Goal: Information Seeking & Learning: Learn about a topic

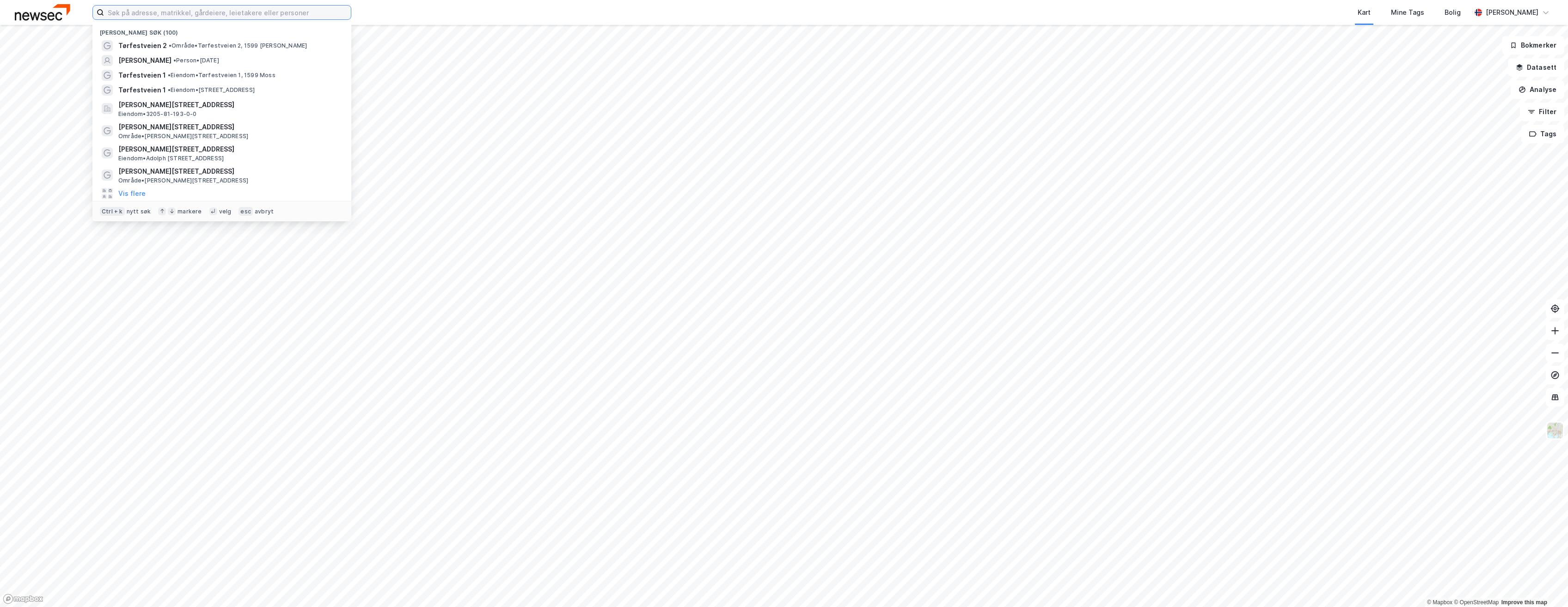
click at [211, 12] on input at bounding box center [228, 12] width 247 height 14
paste input "[PERSON_NAME]"
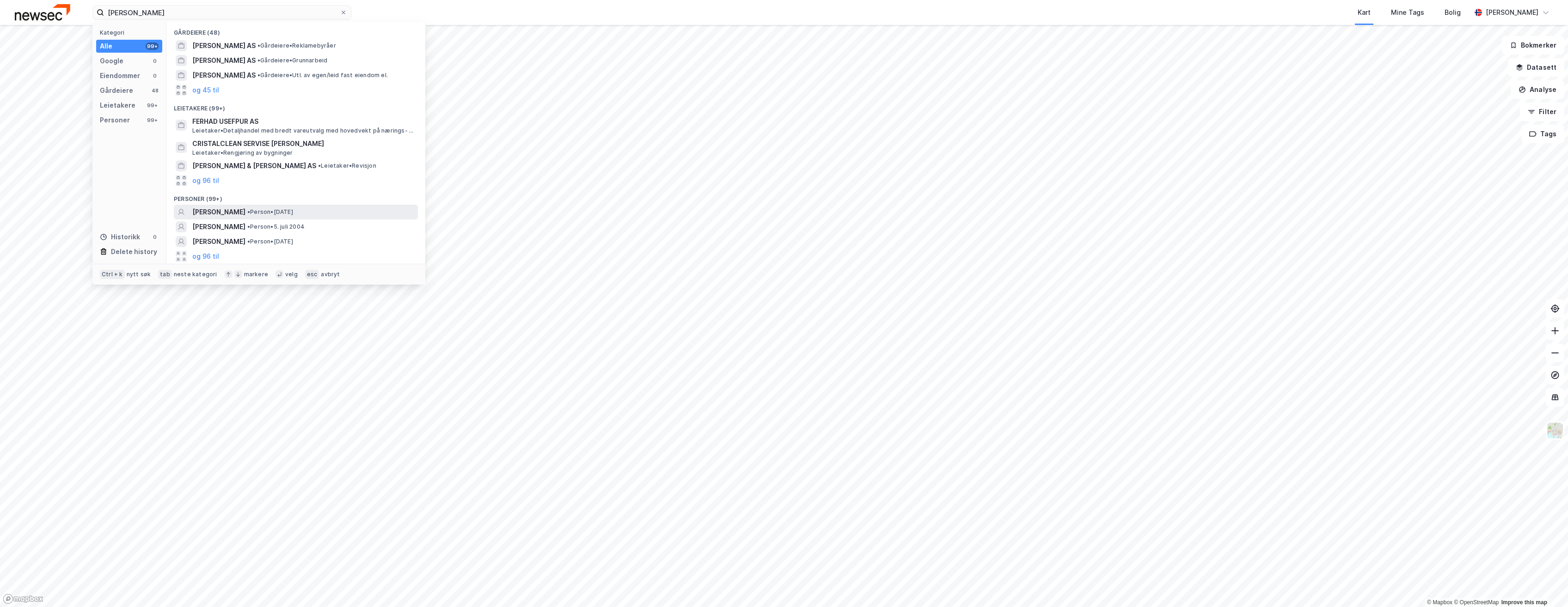
click at [297, 218] on div "[PERSON_NAME] • Person • [DATE]" at bounding box center [296, 212] width 244 height 15
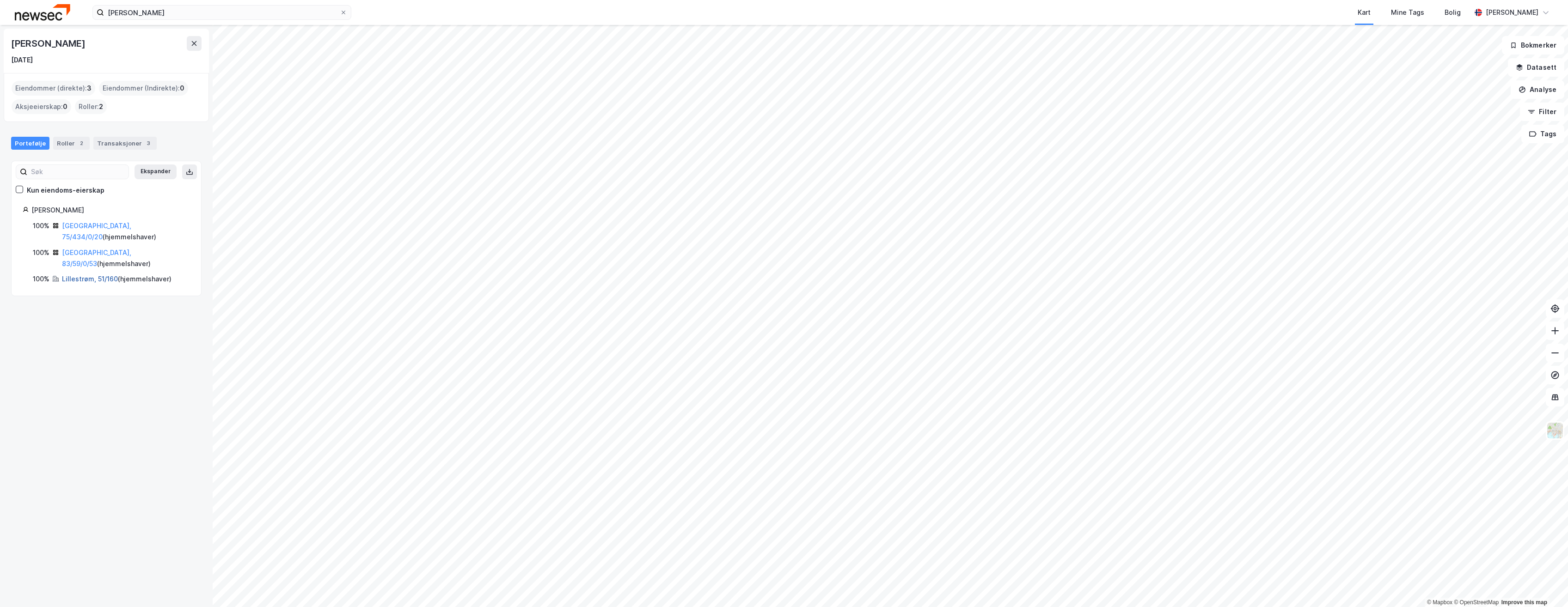
click at [102, 275] on link "Lillestrøm, 51/160" at bounding box center [90, 279] width 56 height 8
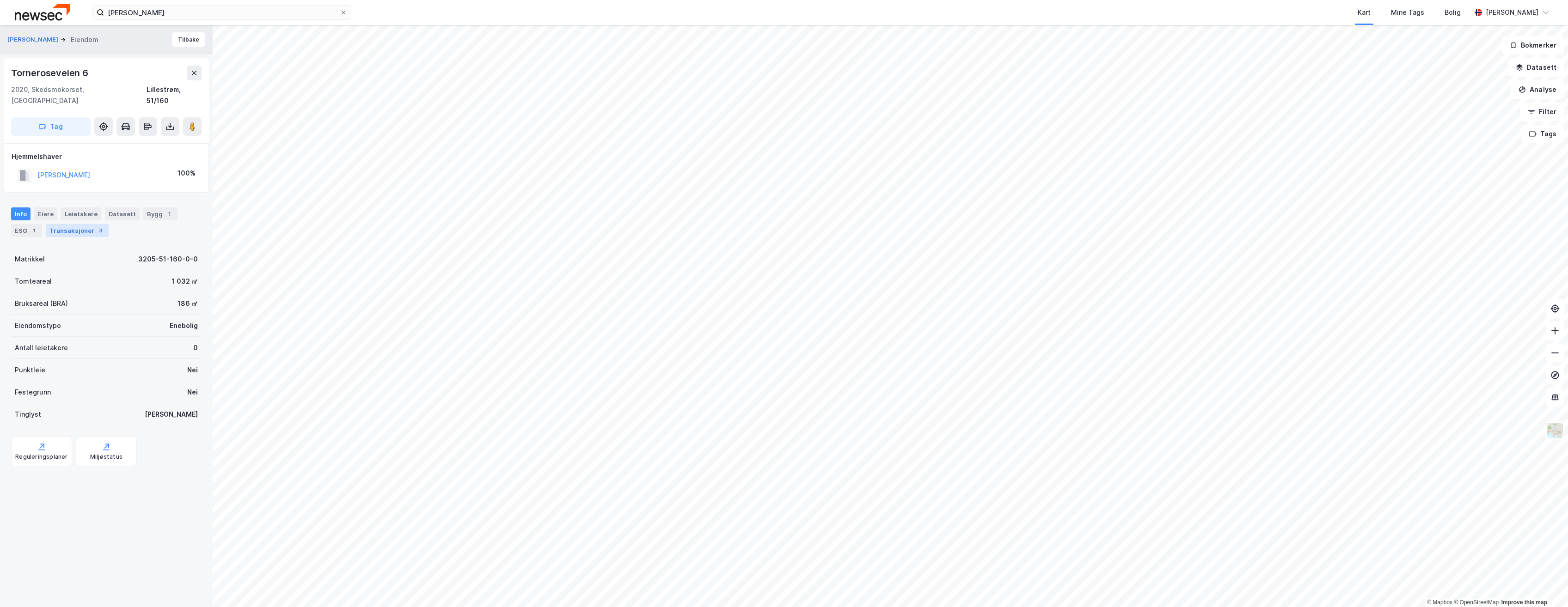
click at [57, 224] on div "Transaksjoner 3" at bounding box center [77, 230] width 63 height 13
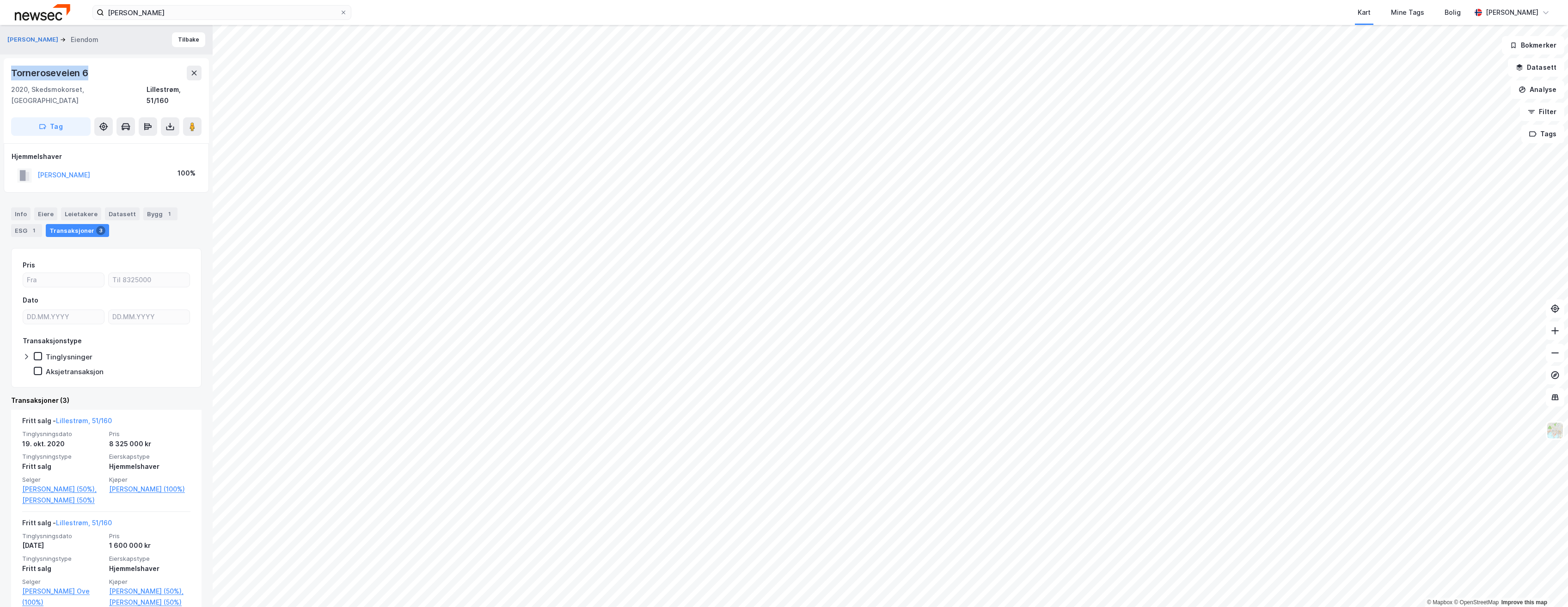
drag, startPoint x: 87, startPoint y: 69, endPoint x: 10, endPoint y: 71, distance: 77.0
click at [10, 71] on div "Torneroseveien 6 2020, Skedsmokorset, [GEOGRAPHIC_DATA], 51/160 Tag" at bounding box center [106, 101] width 205 height 85
copy div "Torneroseveien 6"
click at [99, 39] on div "Eiendom" at bounding box center [85, 40] width 28 height 11
click at [172, 37] on button "Tilbake" at bounding box center [189, 40] width 33 height 15
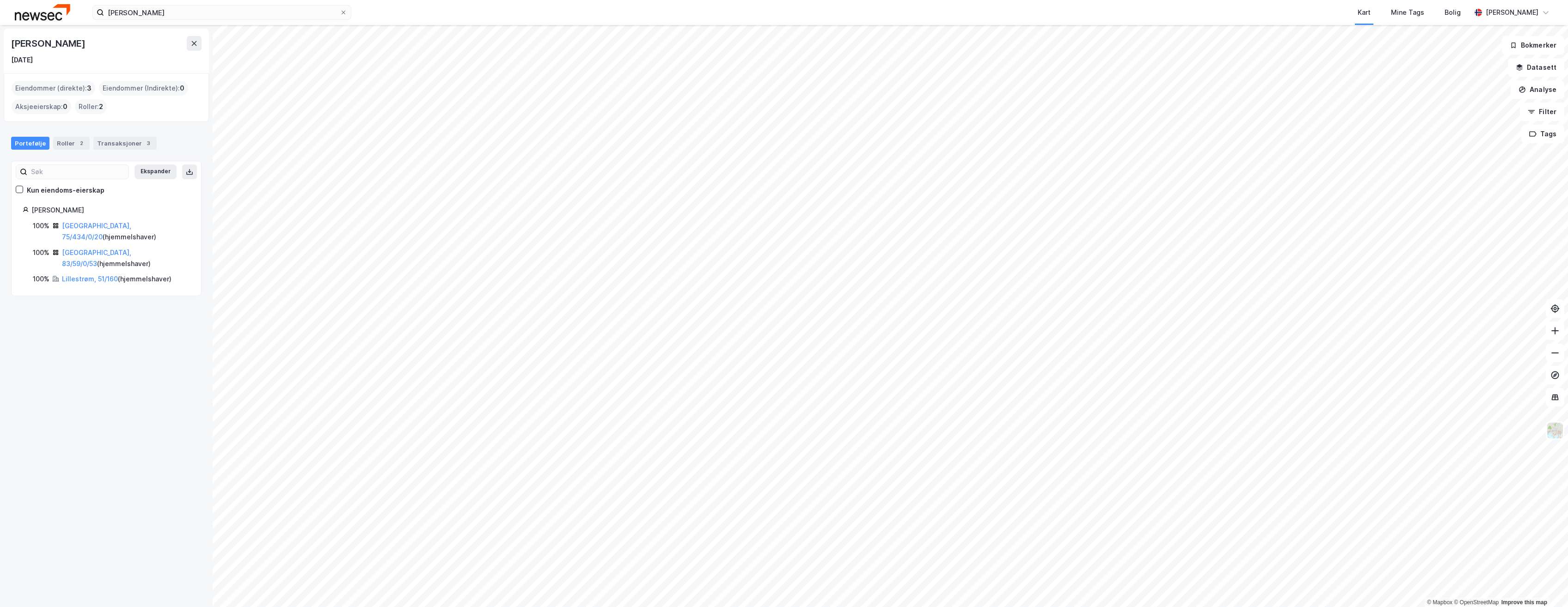
click at [82, 235] on div "100% [GEOGRAPHIC_DATA], 75/434/0/20 ( hjemmelshaver ) 100% [GEOGRAPHIC_DATA], 8…" at bounding box center [106, 252] width 167 height 64
click at [82, 249] on link "[GEOGRAPHIC_DATA], 83/59/0/53" at bounding box center [97, 258] width 69 height 19
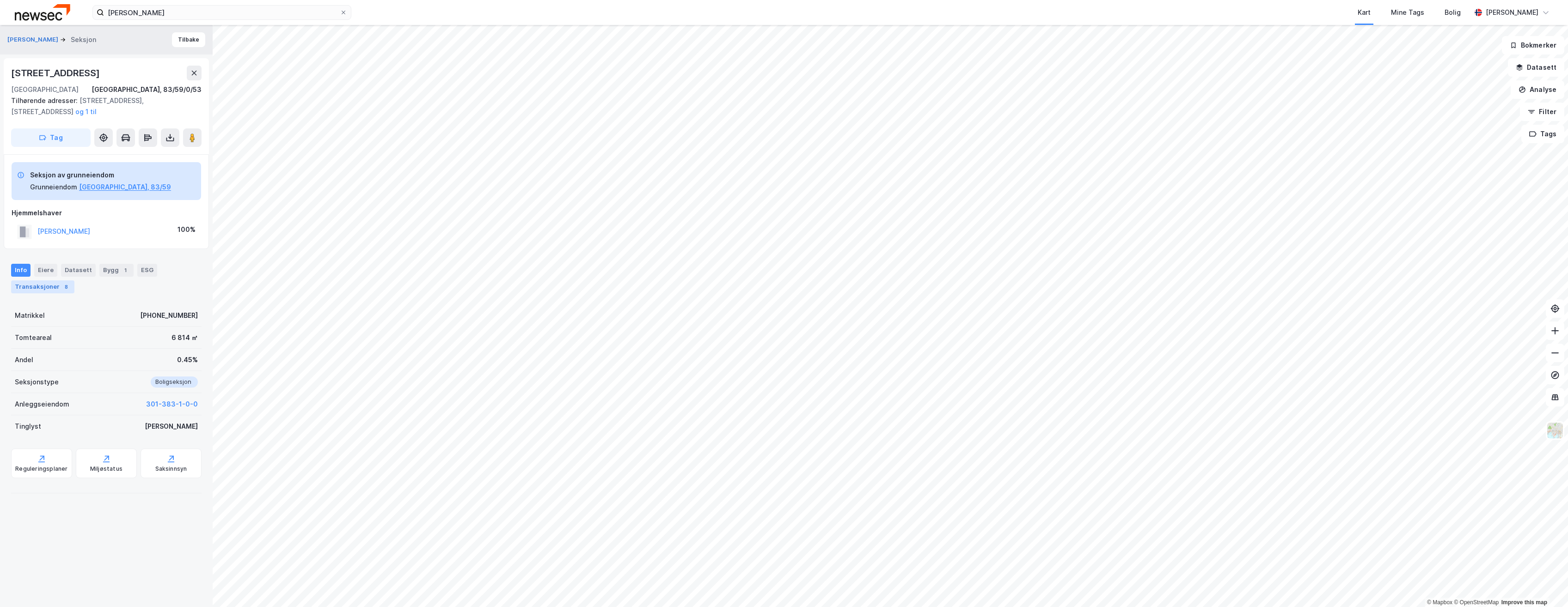
click at [53, 284] on div "Transaksjoner 8" at bounding box center [43, 286] width 63 height 13
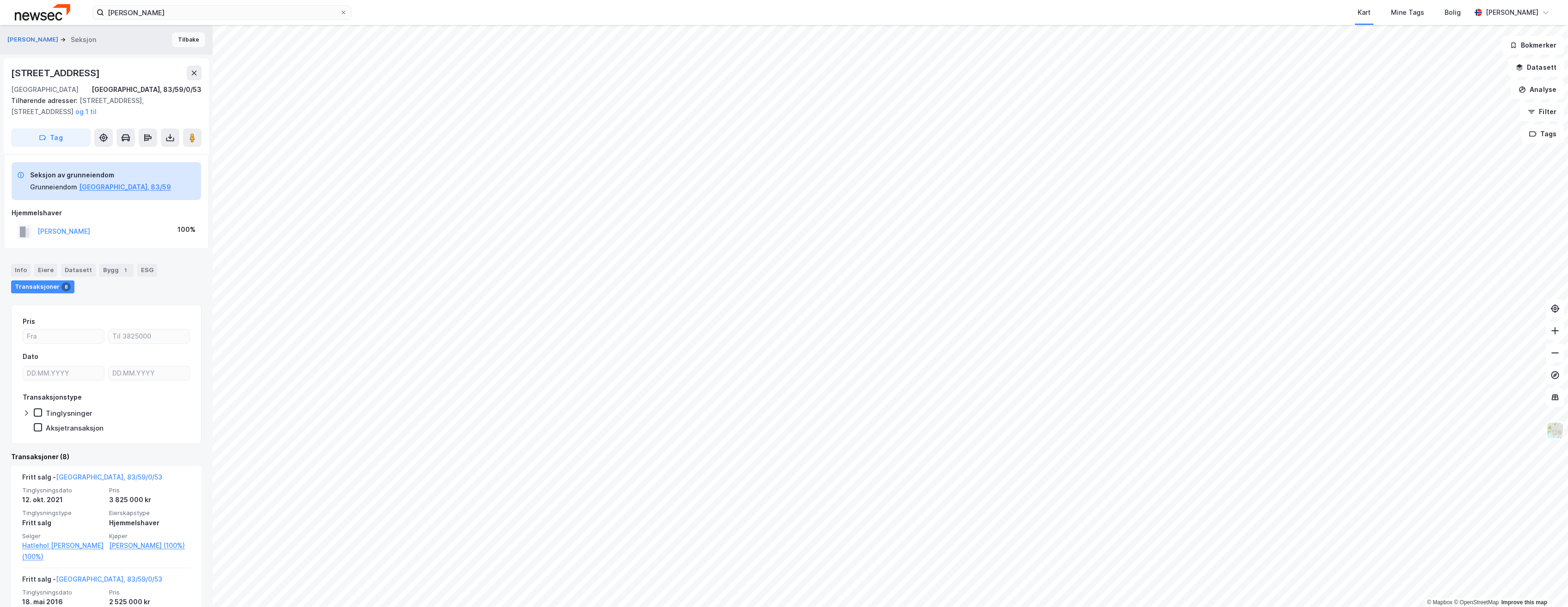
click at [186, 43] on button "Tilbake" at bounding box center [189, 40] width 33 height 15
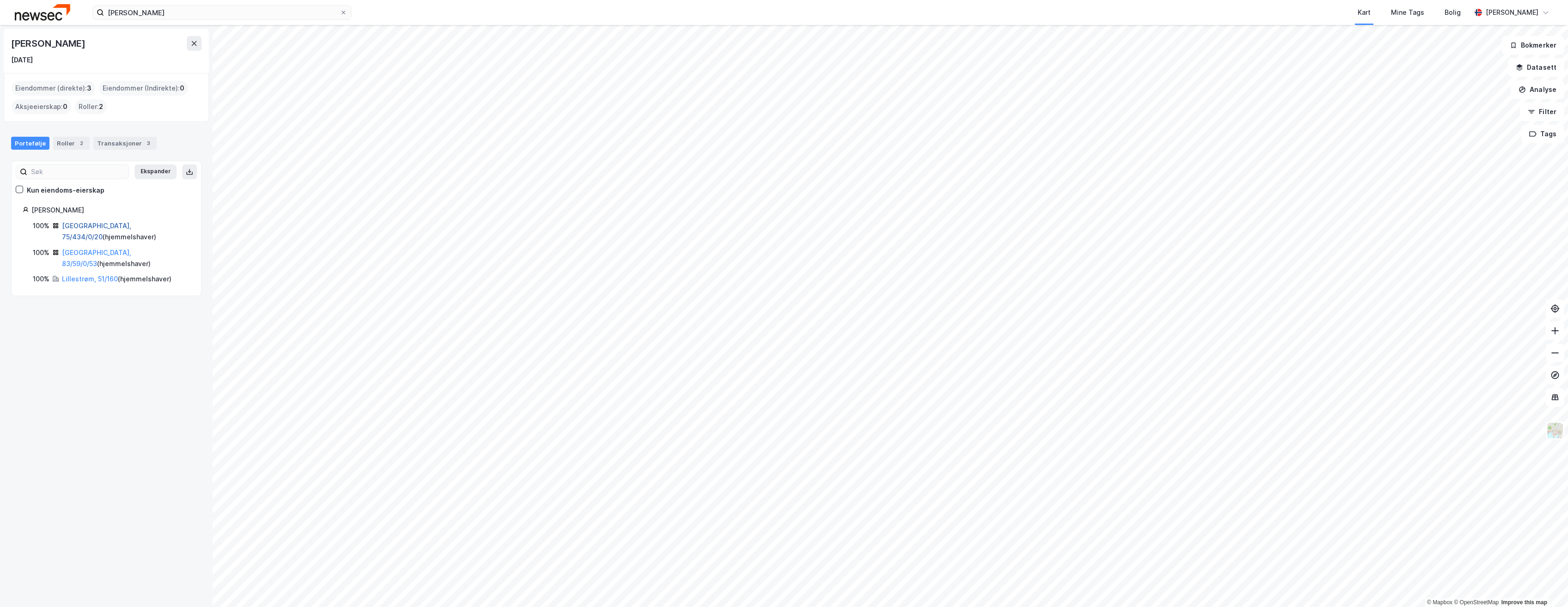
click at [83, 226] on link "[GEOGRAPHIC_DATA], 75/434/0/20" at bounding box center [97, 231] width 69 height 19
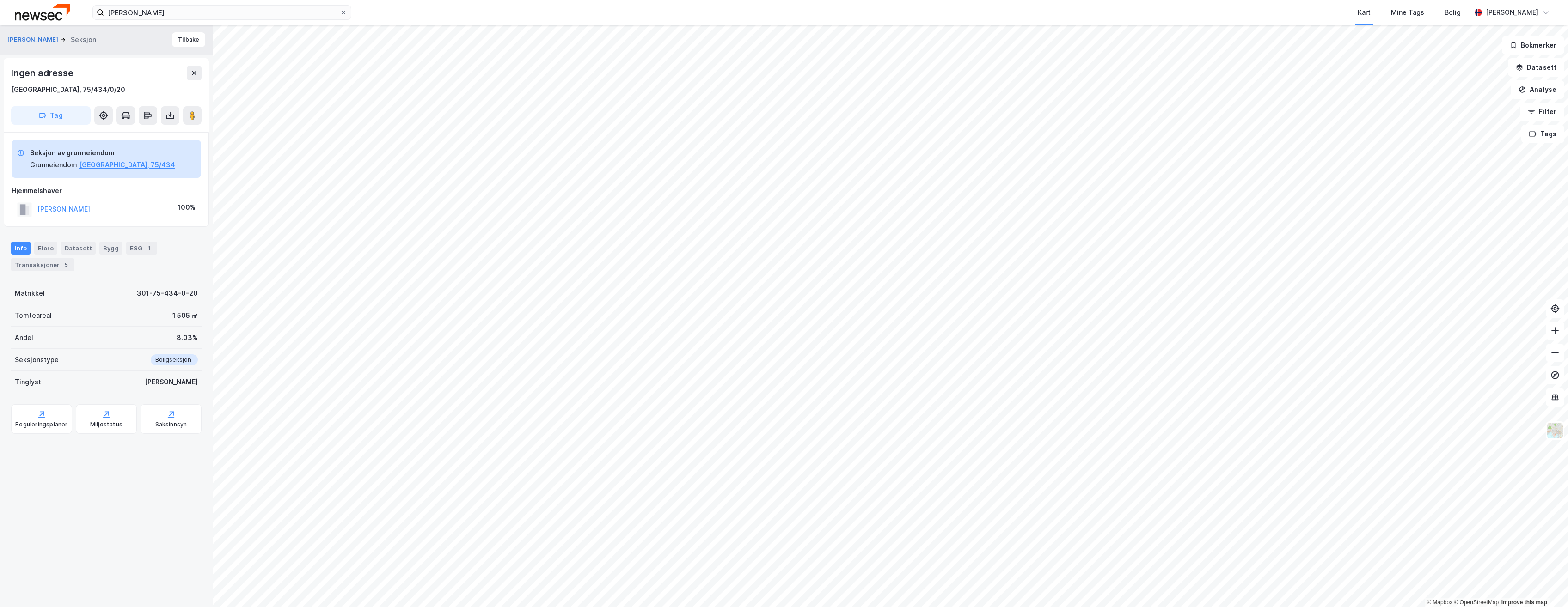
click at [48, 271] on div "Info Eiere Datasett Bygg ESG 1 Transaksjoner 5" at bounding box center [106, 252] width 212 height 44
click at [47, 268] on div "Transaksjoner 5" at bounding box center [43, 265] width 63 height 13
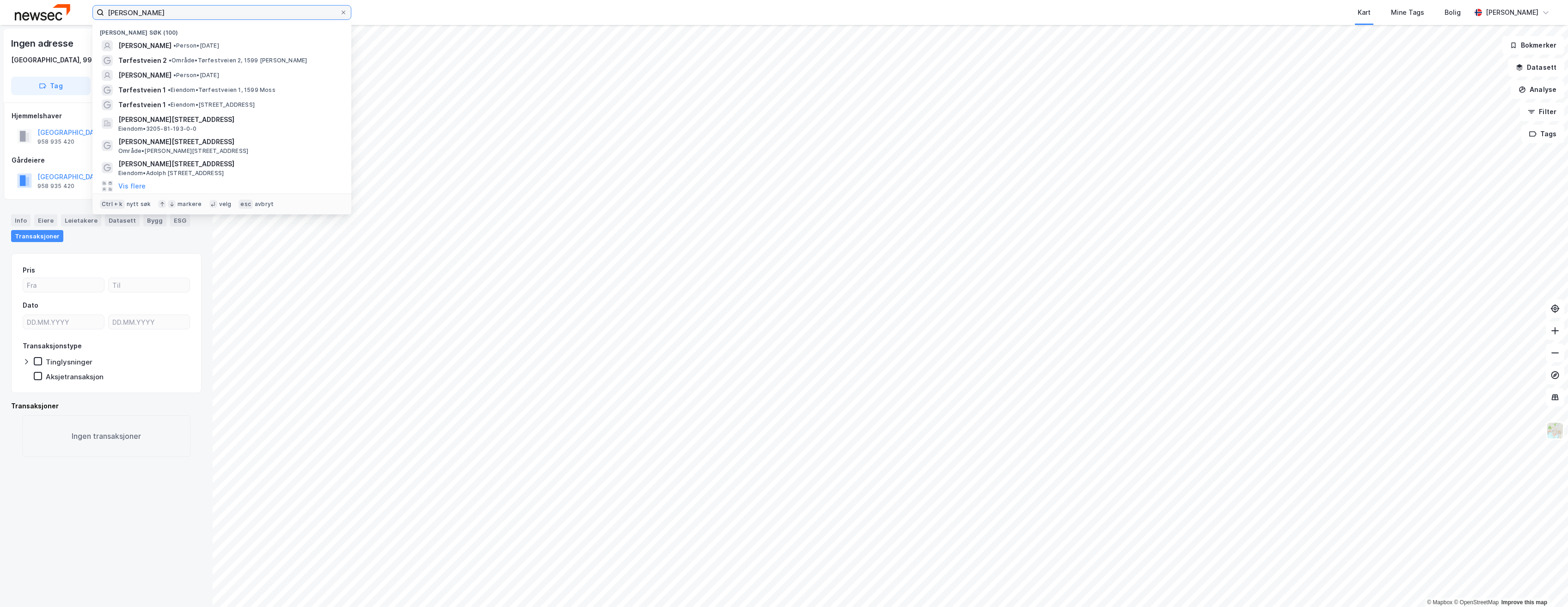
drag, startPoint x: 268, startPoint y: 18, endPoint x: 97, endPoint y: 8, distance: 171.3
click at [97, 8] on label "[PERSON_NAME]" at bounding box center [222, 12] width 259 height 15
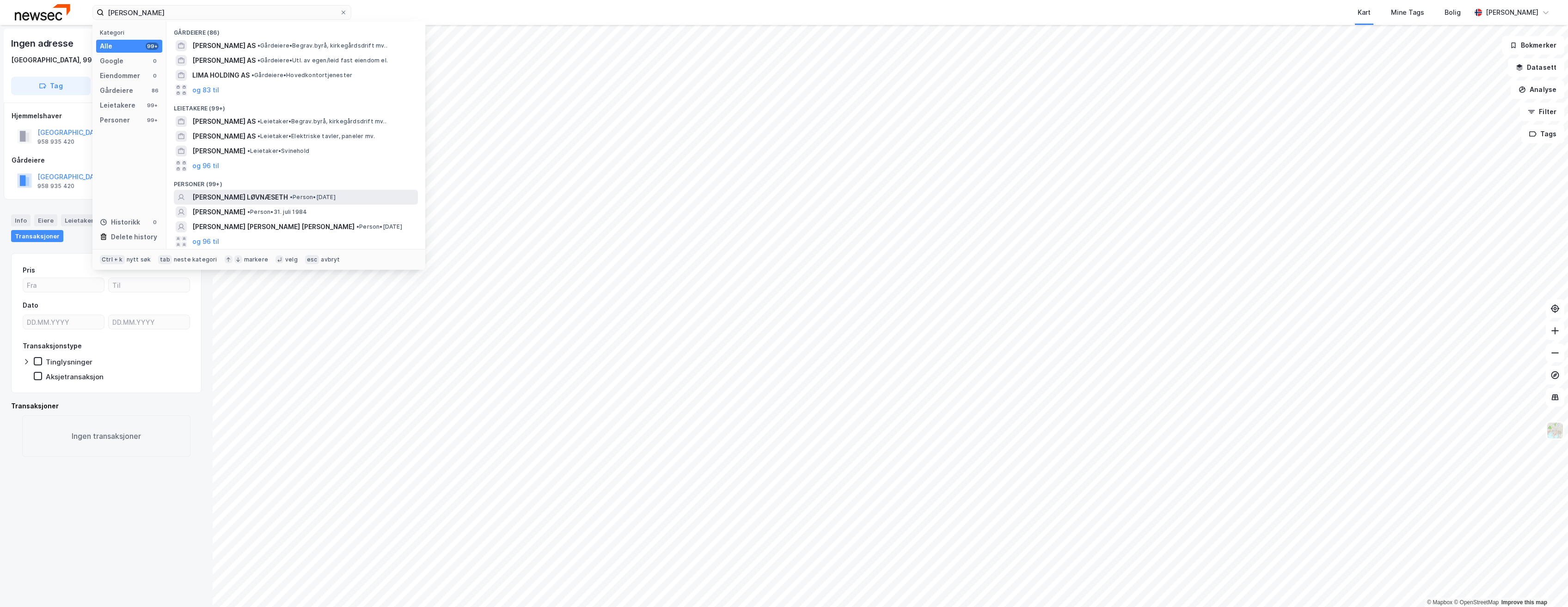
click at [304, 199] on span "• Person • [DATE]" at bounding box center [312, 197] width 46 height 7
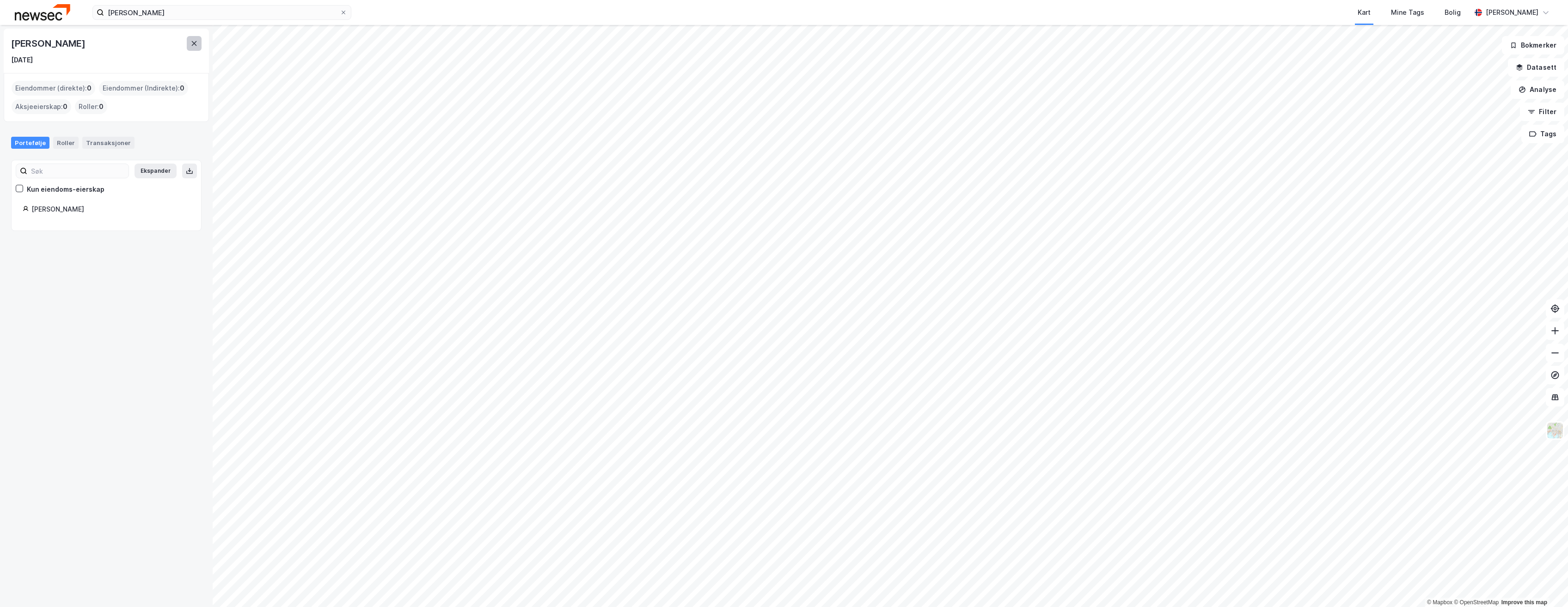
click at [200, 41] on button at bounding box center [194, 43] width 15 height 15
click at [153, 19] on div "[PERSON_NAME] Kart Mine Tags [PERSON_NAME] [PERSON_NAME]" at bounding box center [784, 12] width 1568 height 25
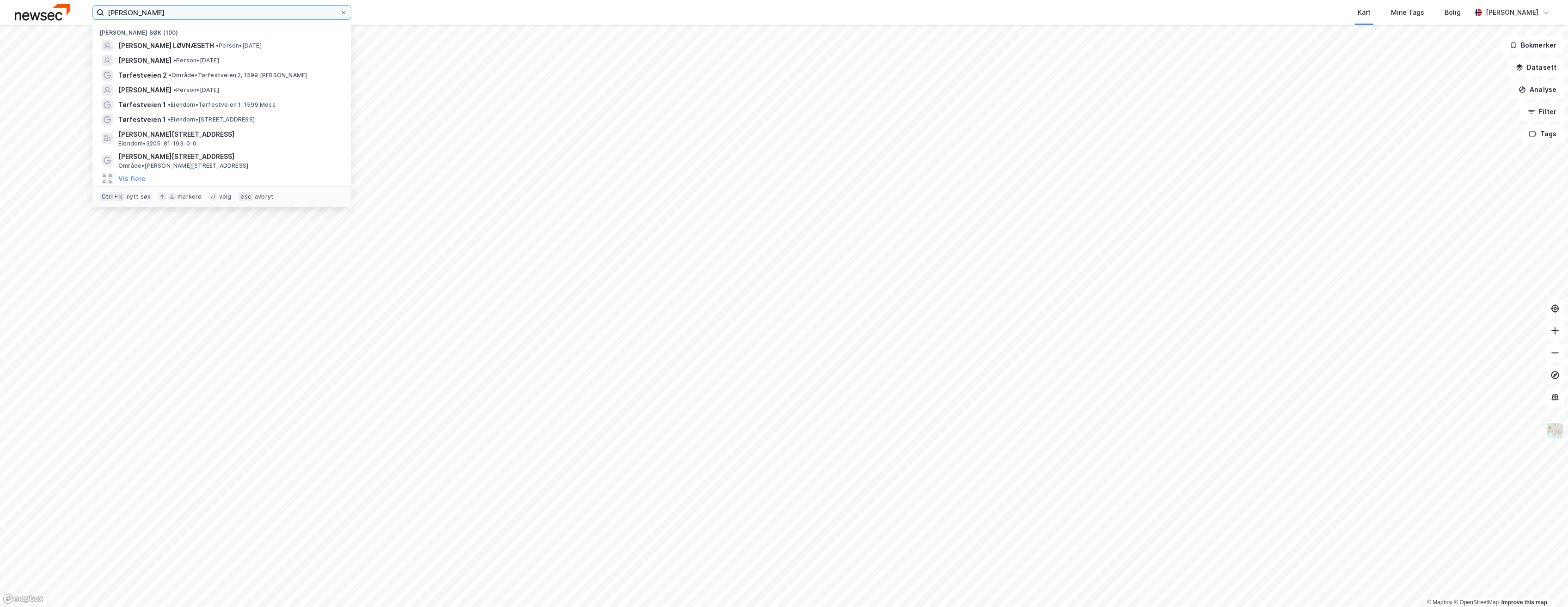
drag, startPoint x: 154, startPoint y: 13, endPoint x: 49, endPoint y: 21, distance: 105.3
click at [49, 21] on div "[PERSON_NAME] søk (100) [PERSON_NAME] • Person • [DATE] [PERSON_NAME] • Person …" at bounding box center [784, 12] width 1568 height 25
paste input "[PERSON_NAME]"
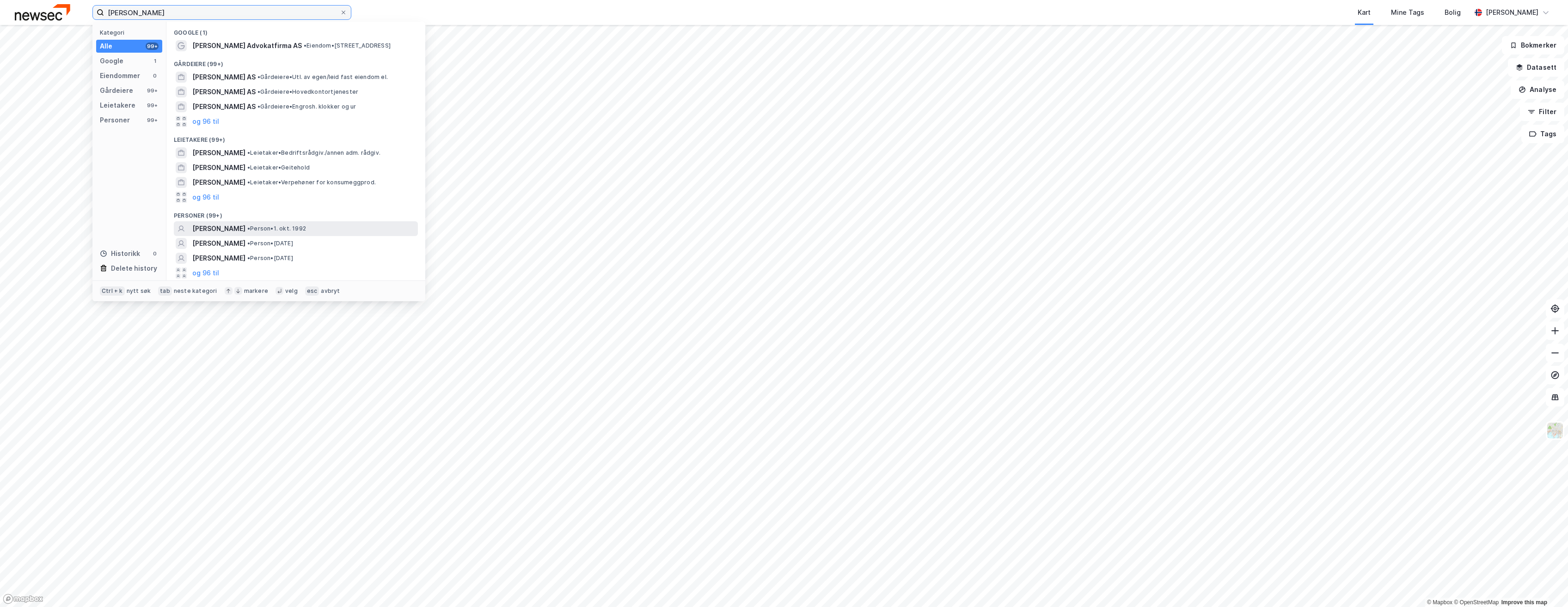
type input "[PERSON_NAME]"
click at [289, 229] on span "• Person • 1. okt. 1992" at bounding box center [276, 229] width 58 height 7
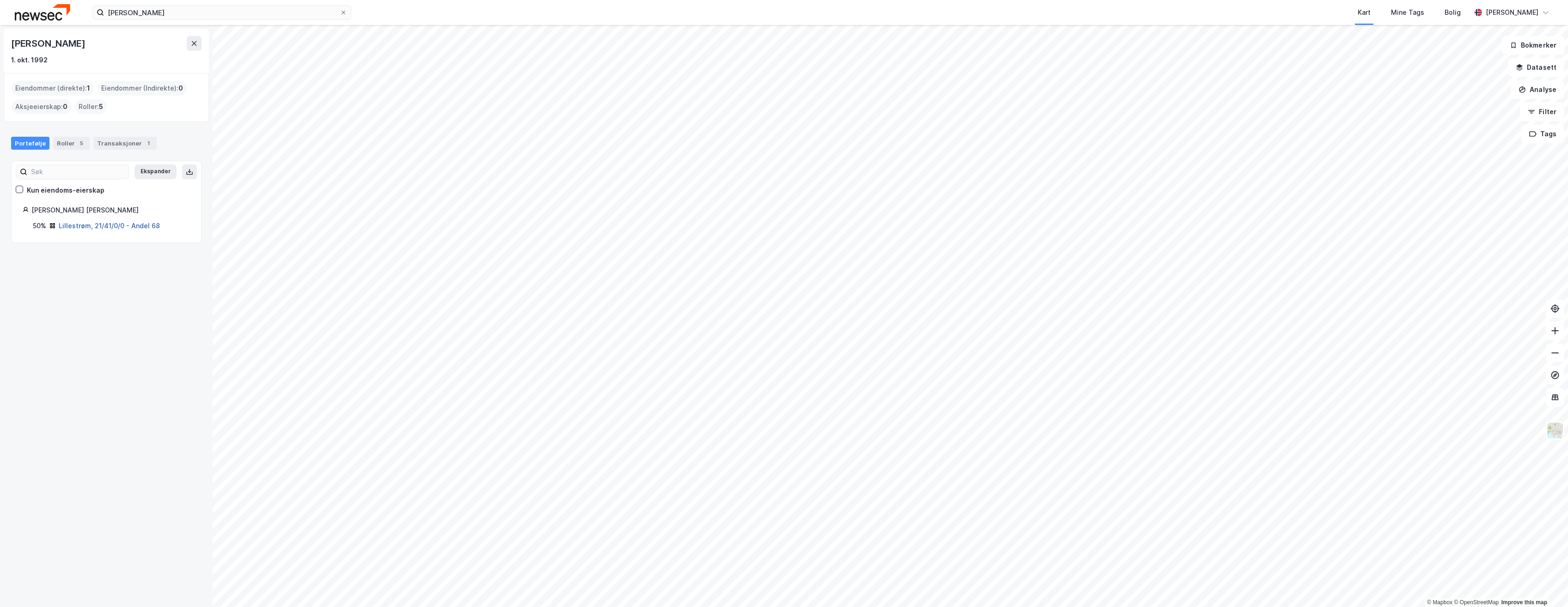
click at [138, 226] on link "Lillestrøm, 21/41/0/0 - Andel 68" at bounding box center [109, 226] width 101 height 8
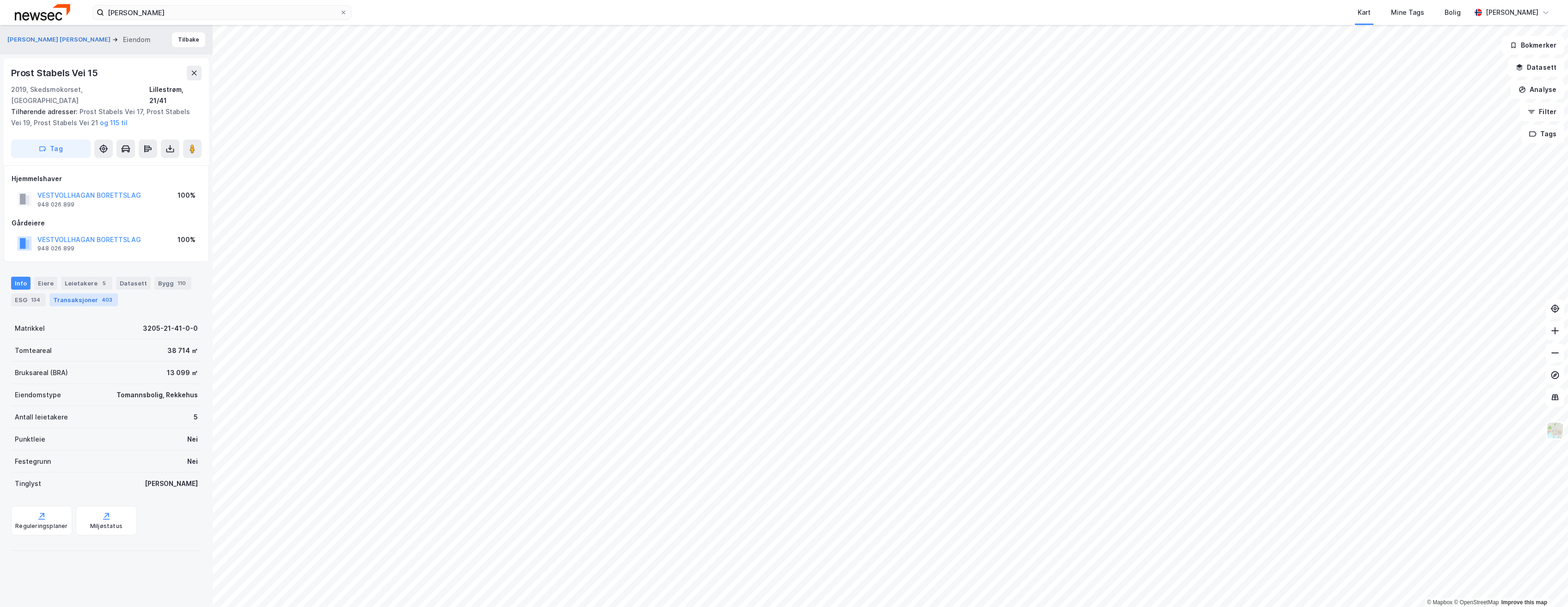
click at [100, 284] on div "403" at bounding box center [107, 299] width 15 height 9
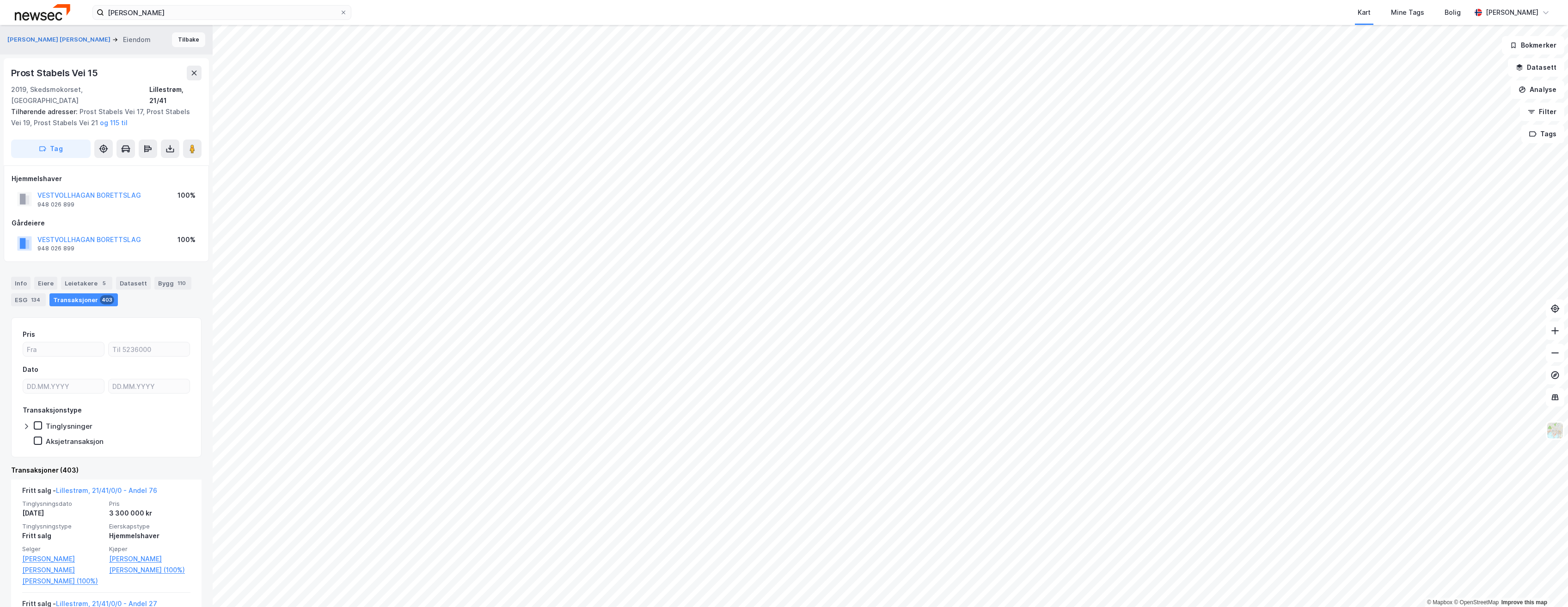
click at [189, 36] on button "Tilbake" at bounding box center [189, 40] width 33 height 15
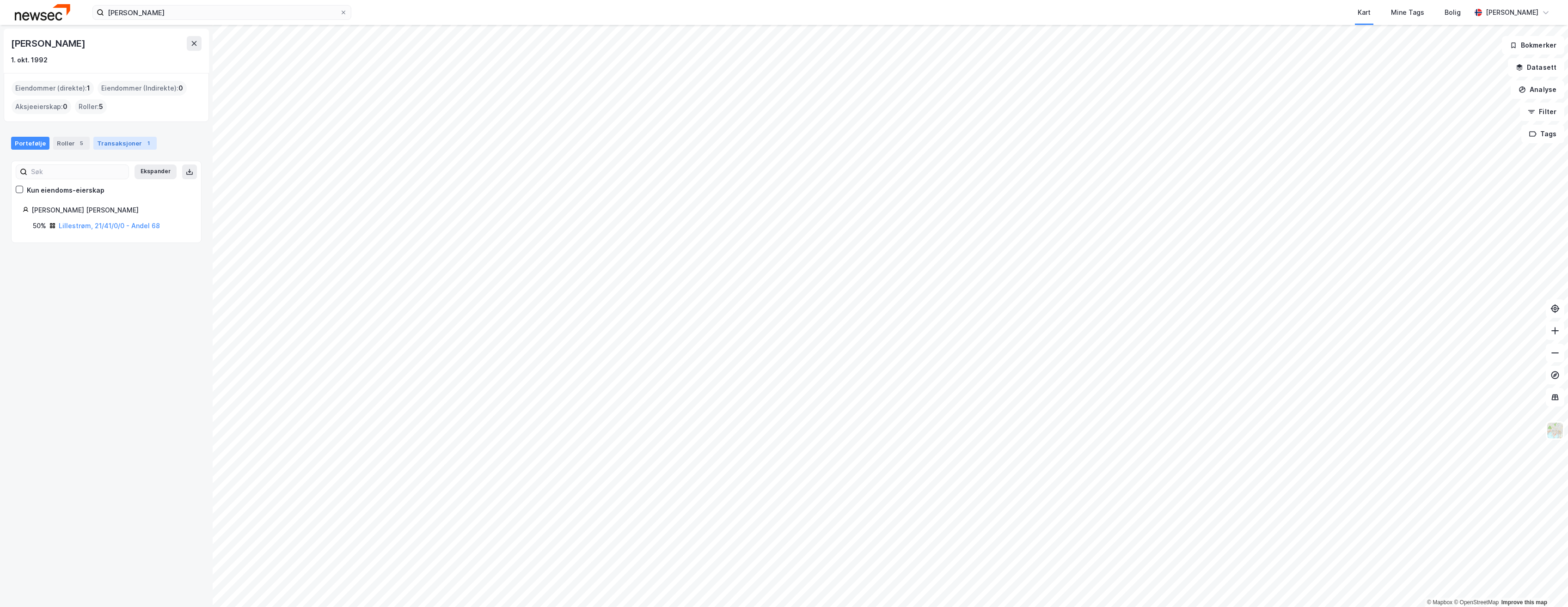
click at [118, 141] on div "Transaksjoner 1" at bounding box center [125, 143] width 63 height 13
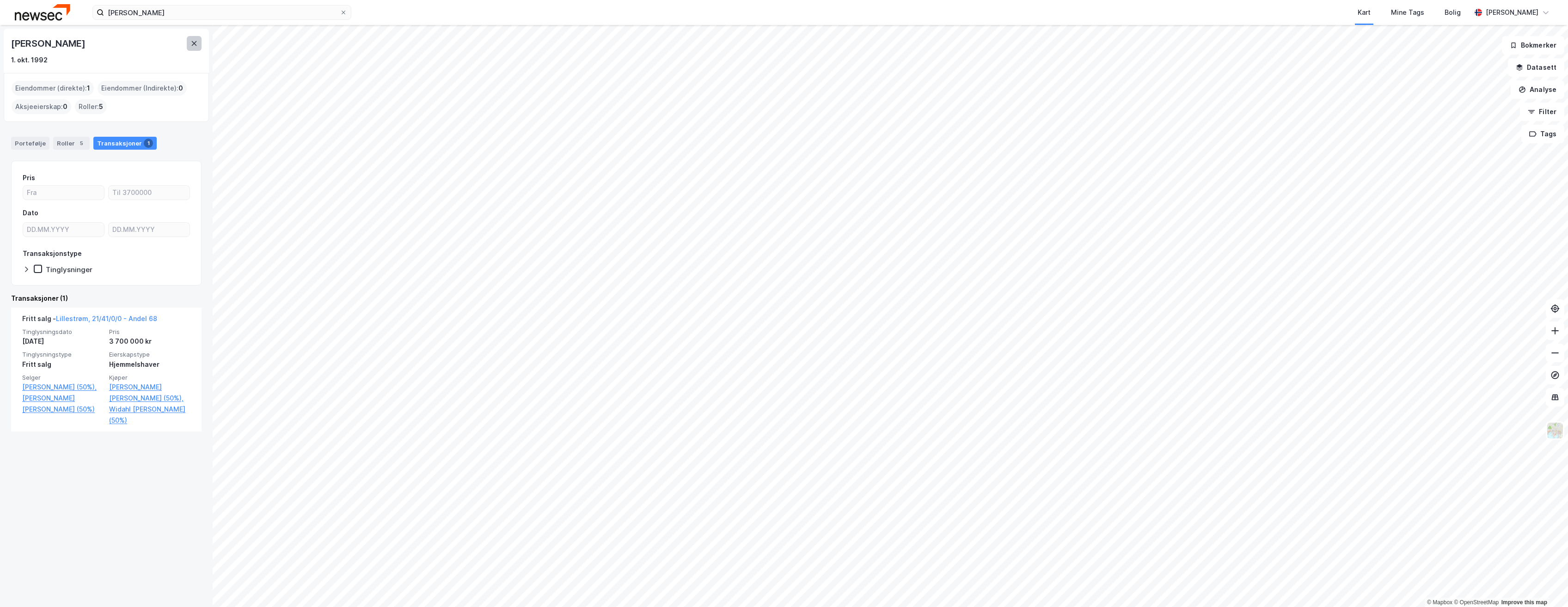
click at [192, 42] on icon at bounding box center [194, 44] width 5 height 5
